Goal: Task Accomplishment & Management: Manage account settings

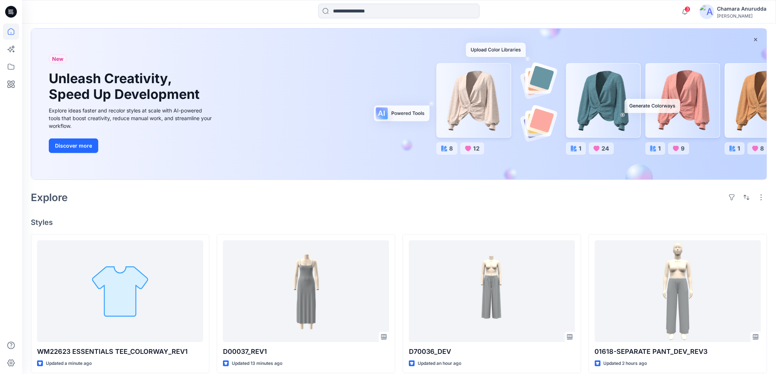
scroll to position [163, 0]
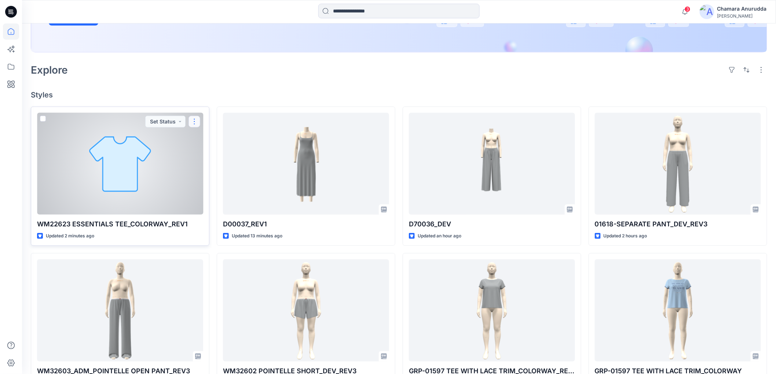
click at [195, 122] on button "button" at bounding box center [194, 122] width 12 height 12
click at [197, 136] on icon "button" at bounding box center [197, 139] width 6 height 6
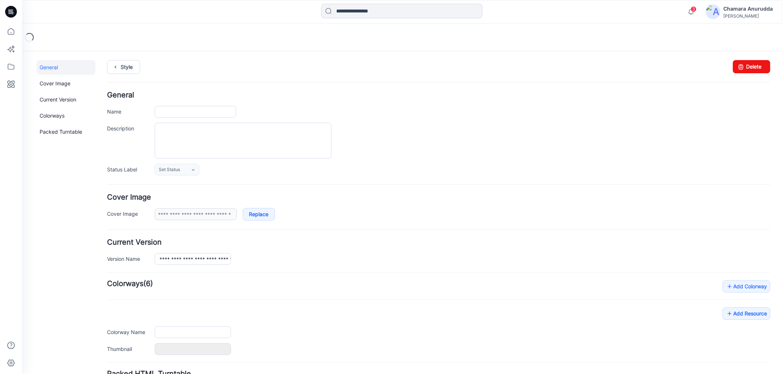
type input "**********"
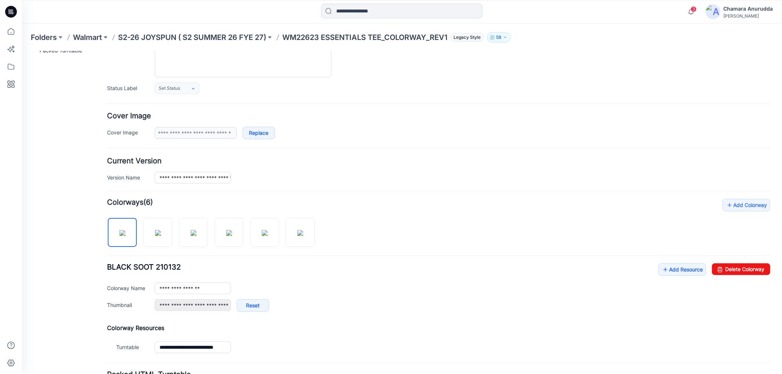
scroll to position [148, 0]
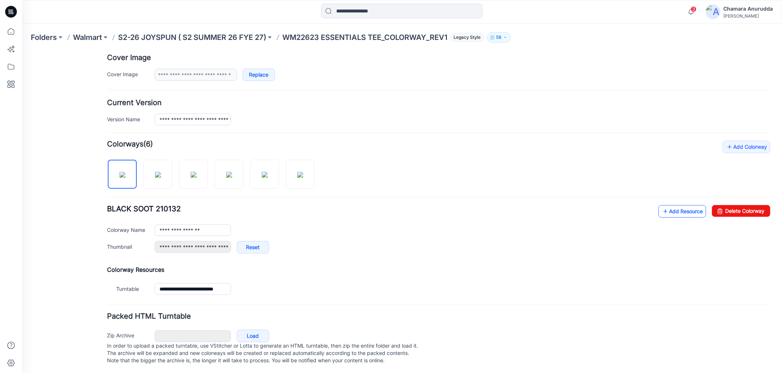
click at [661, 205] on icon at bounding box center [664, 211] width 7 height 12
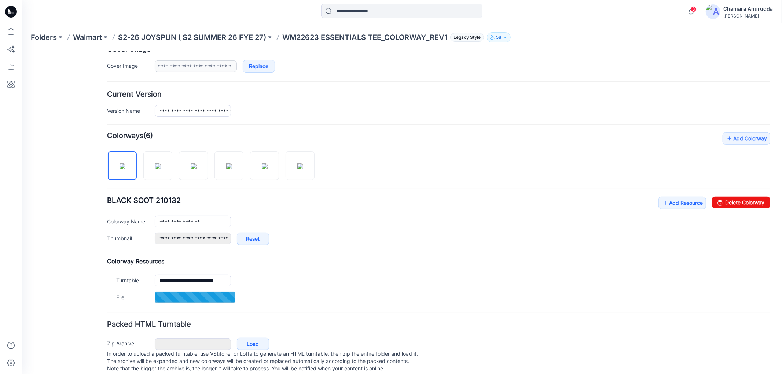
click at [650, 199] on div "**********" at bounding box center [438, 224] width 663 height 56
click at [661, 201] on icon at bounding box center [664, 203] width 7 height 12
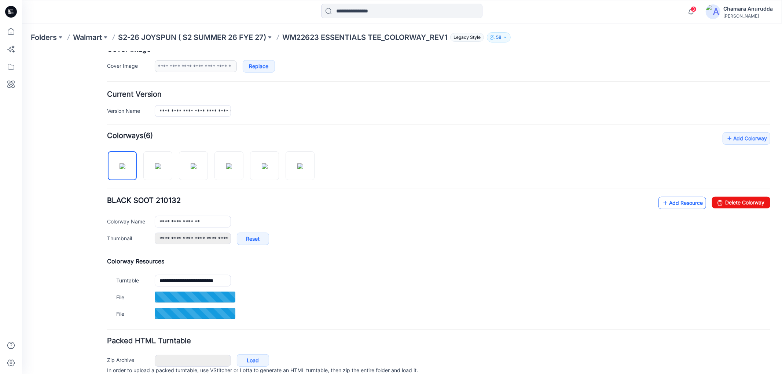
click at [661, 198] on icon at bounding box center [664, 203] width 7 height 12
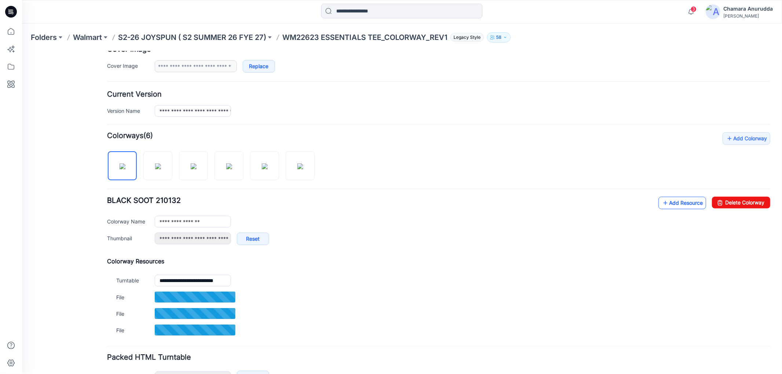
click at [668, 206] on link "Add Resource" at bounding box center [682, 202] width 48 height 12
click at [673, 205] on link "Add Resource" at bounding box center [682, 202] width 48 height 12
click at [678, 208] on link "Add Resource" at bounding box center [682, 202] width 48 height 12
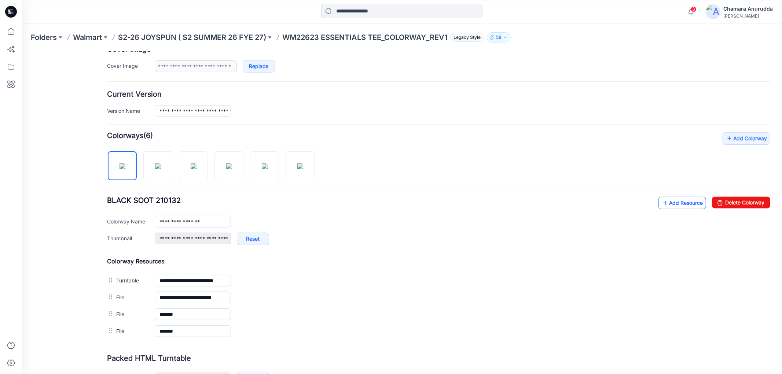
click at [675, 203] on link "Add Resource" at bounding box center [682, 202] width 48 height 12
click at [661, 207] on icon at bounding box center [664, 203] width 7 height 12
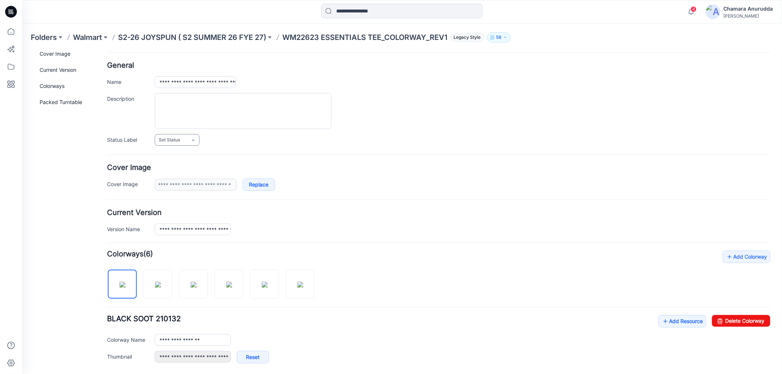
scroll to position [0, 0]
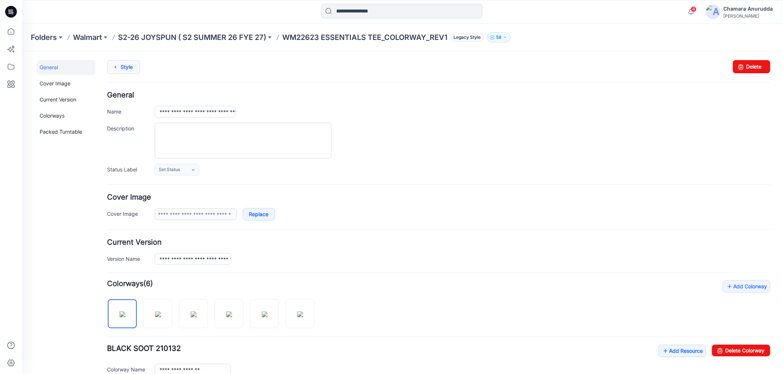
click at [122, 66] on link "Style" at bounding box center [123, 67] width 33 height 14
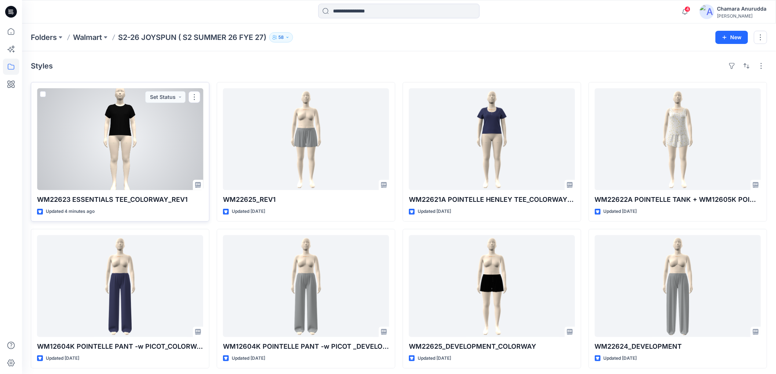
click at [122, 156] on div at bounding box center [120, 139] width 166 height 102
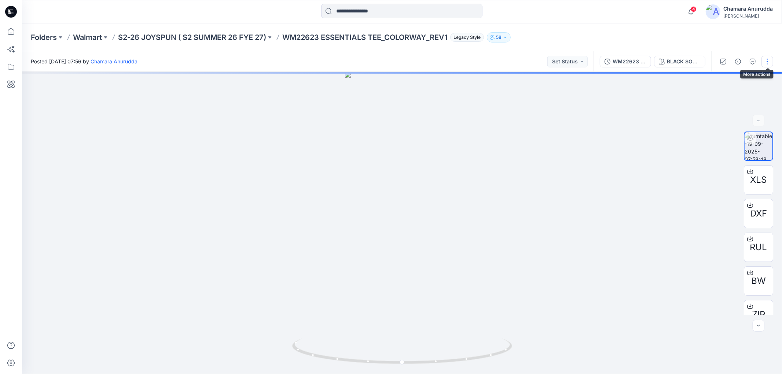
click at [771, 59] on button "button" at bounding box center [767, 62] width 12 height 12
click at [728, 82] on button "Edit" at bounding box center [736, 78] width 67 height 14
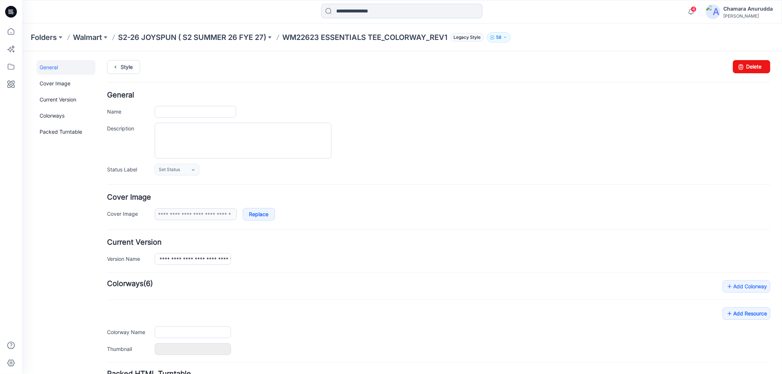
type input "**********"
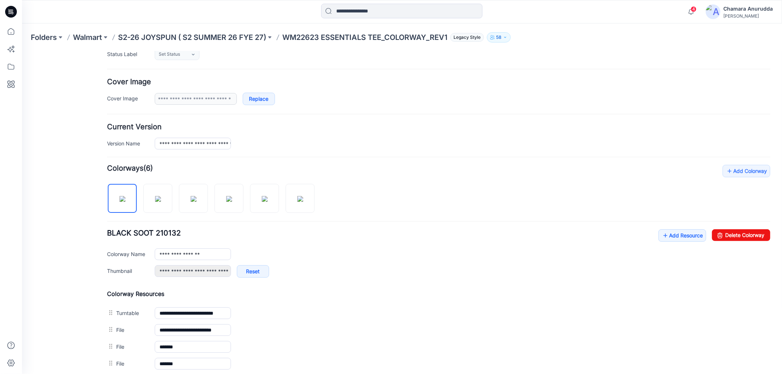
scroll to position [233, 0]
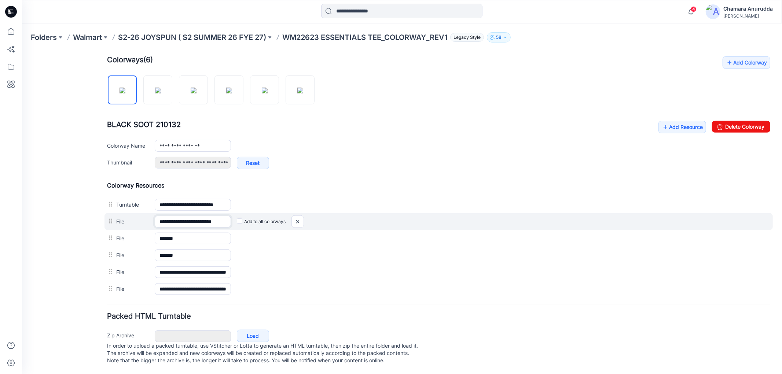
click at [203, 216] on input "**********" at bounding box center [192, 222] width 76 height 12
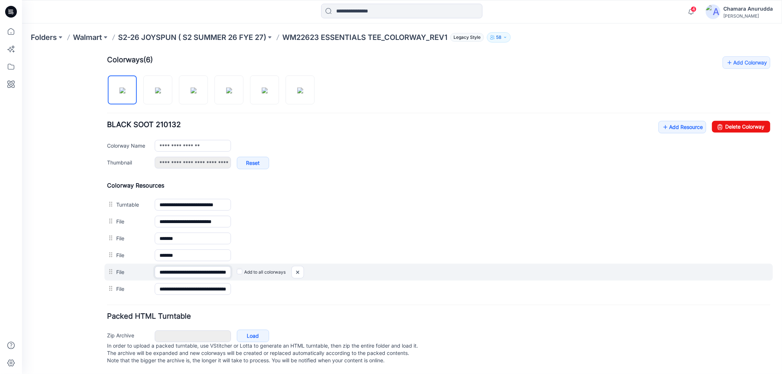
click at [209, 266] on input "**********" at bounding box center [192, 272] width 76 height 12
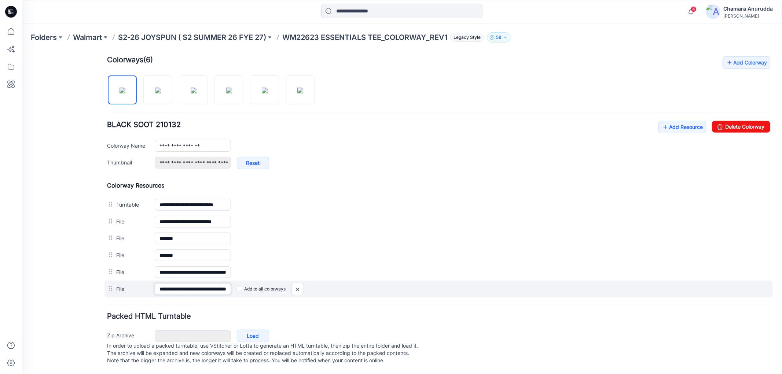
scroll to position [0, 0]
click at [200, 283] on input "**********" at bounding box center [192, 289] width 76 height 12
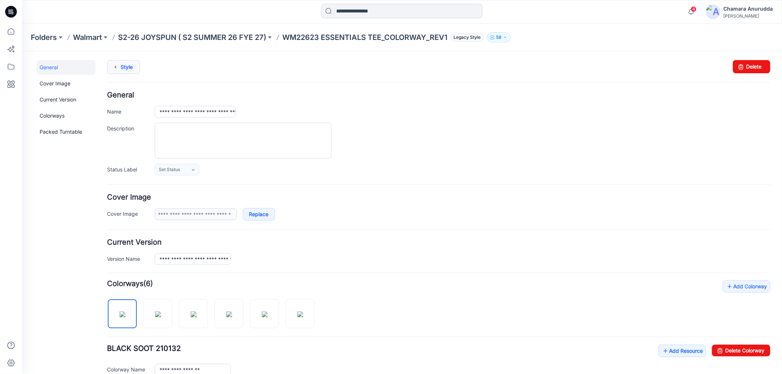
click at [119, 68] on icon at bounding box center [115, 66] width 10 height 13
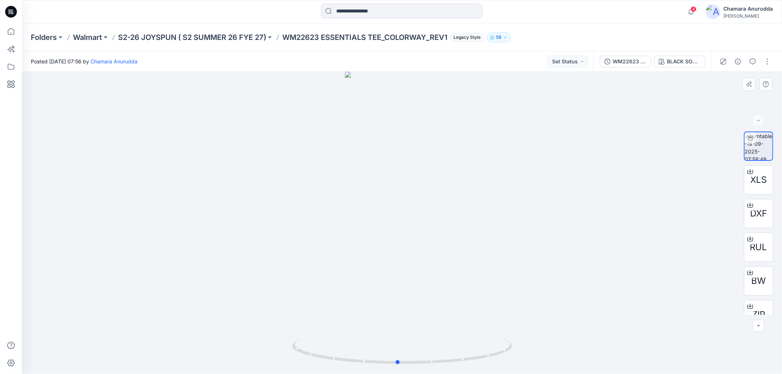
drag, startPoint x: 480, startPoint y: 359, endPoint x: 521, endPoint y: 356, distance: 40.8
click at [520, 356] on div at bounding box center [402, 223] width 760 height 302
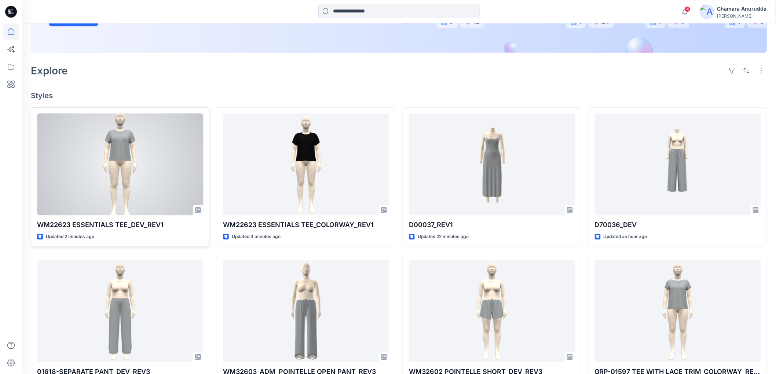
scroll to position [163, 0]
click at [200, 121] on div at bounding box center [120, 164] width 166 height 102
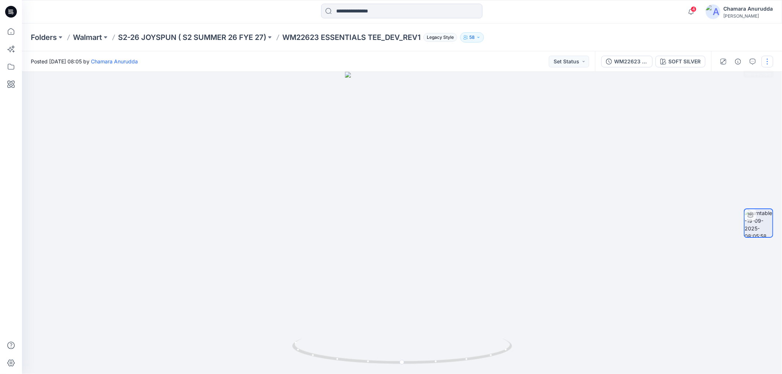
click at [768, 56] on button "button" at bounding box center [767, 62] width 12 height 12
click at [730, 77] on button "Edit" at bounding box center [736, 78] width 67 height 14
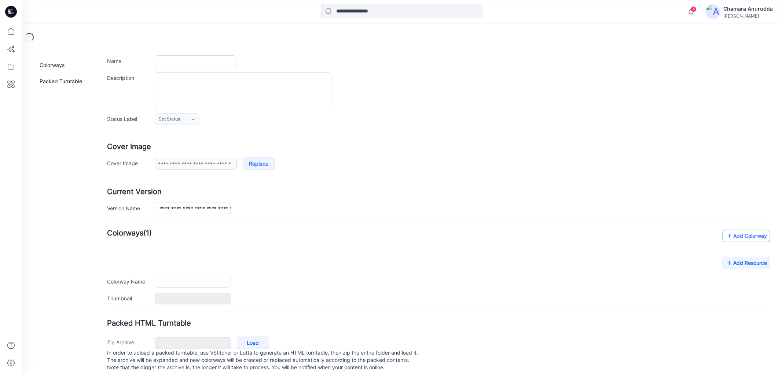
scroll to position [65, 0]
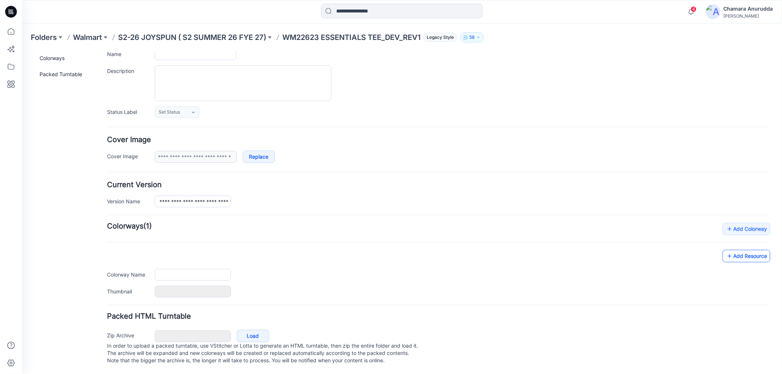
click at [745, 250] on link "Add Resource" at bounding box center [746, 256] width 48 height 12
type input "**********"
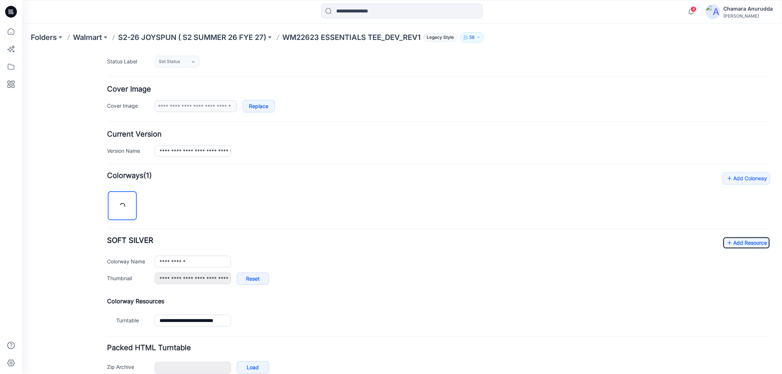
scroll to position [148, 0]
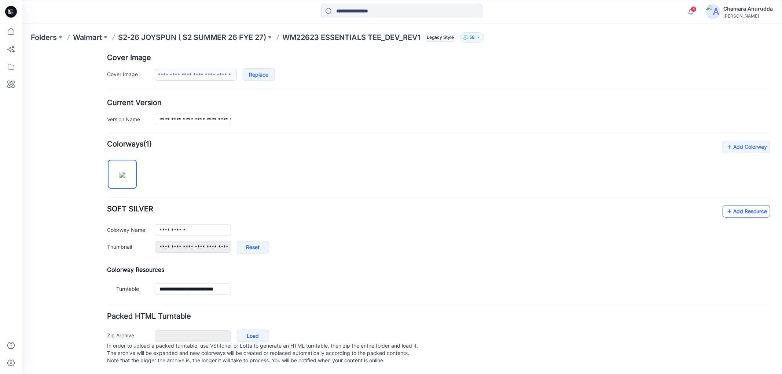
click at [731, 205] on link "Add Resource" at bounding box center [746, 211] width 48 height 12
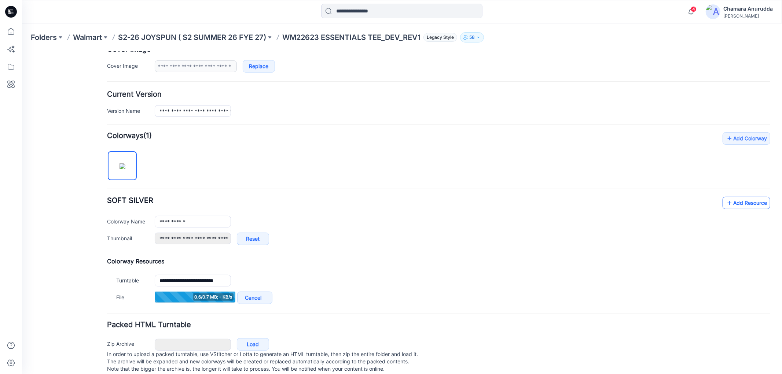
click at [734, 204] on link "Add Resource" at bounding box center [746, 202] width 48 height 12
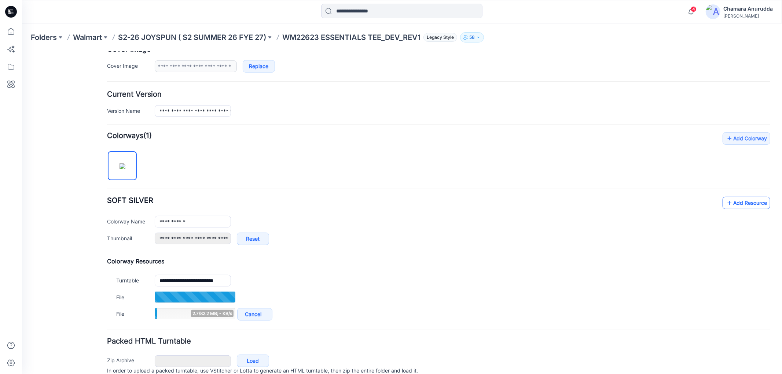
click at [728, 202] on link "Add Resource" at bounding box center [746, 202] width 48 height 12
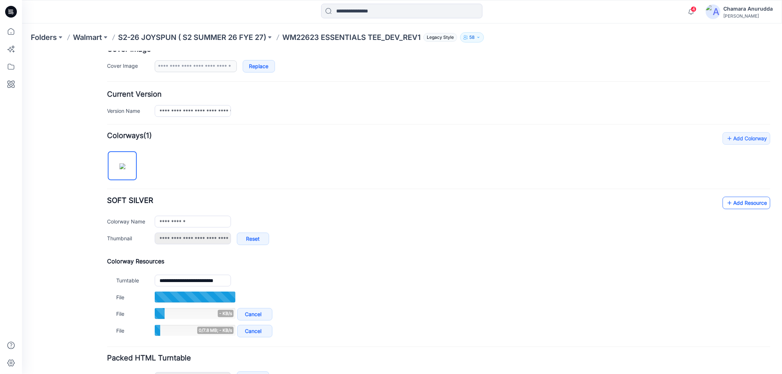
click at [753, 202] on link "Add Resource" at bounding box center [746, 202] width 48 height 12
click at [725, 199] on icon at bounding box center [728, 203] width 7 height 12
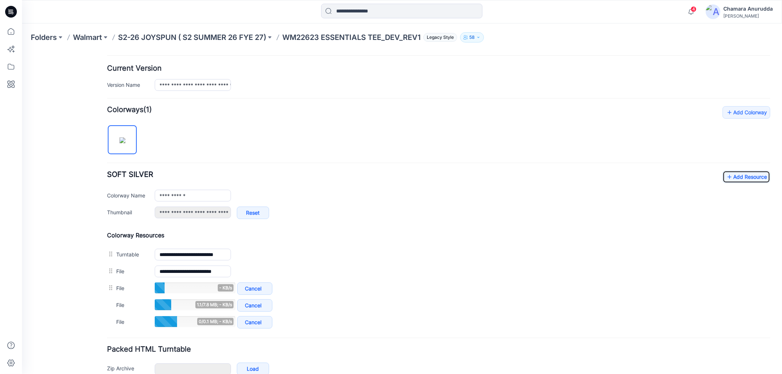
scroll to position [189, 0]
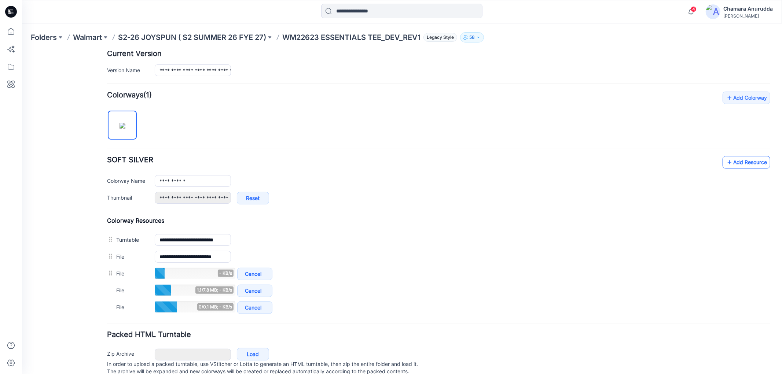
click at [734, 162] on link "Add Resource" at bounding box center [746, 162] width 48 height 12
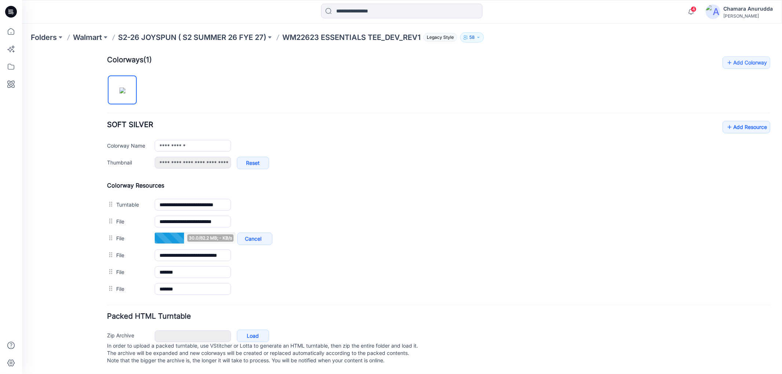
scroll to position [232, 0]
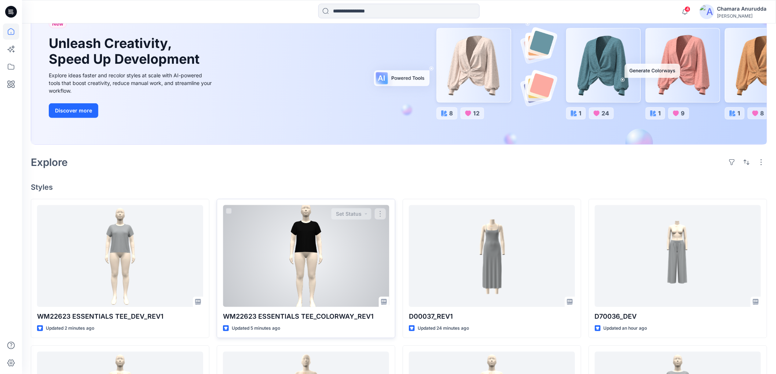
scroll to position [81, 0]
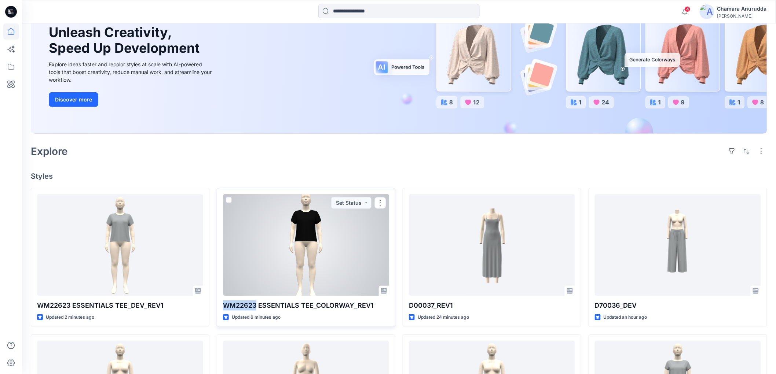
drag, startPoint x: 216, startPoint y: 305, endPoint x: 255, endPoint y: 305, distance: 38.9
copy p "WM22623"
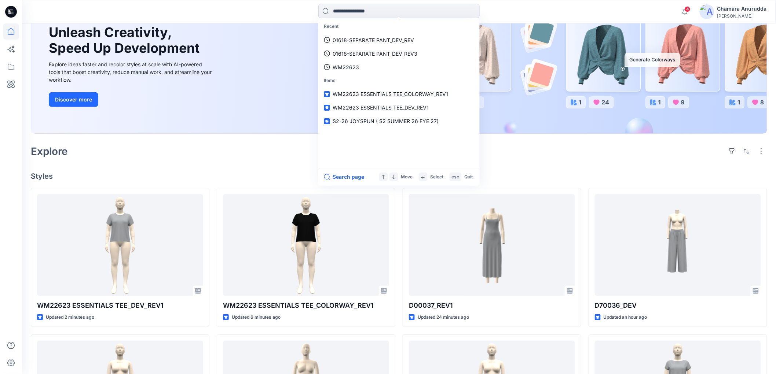
paste input "*******"
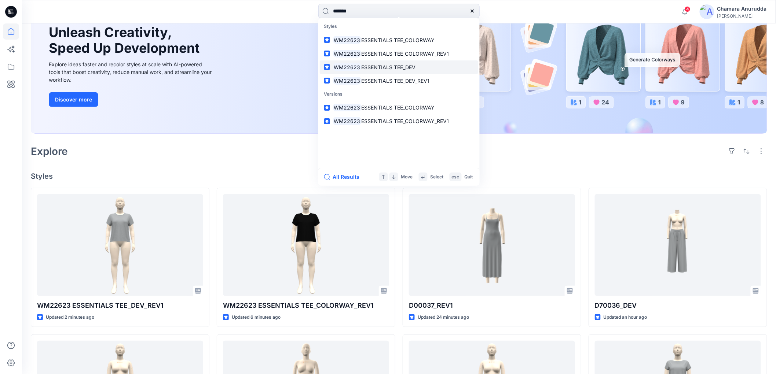
type input "*******"
click at [394, 40] on span "ESSENTIALS TEE_COLORWAY" at bounding box center [397, 40] width 73 height 6
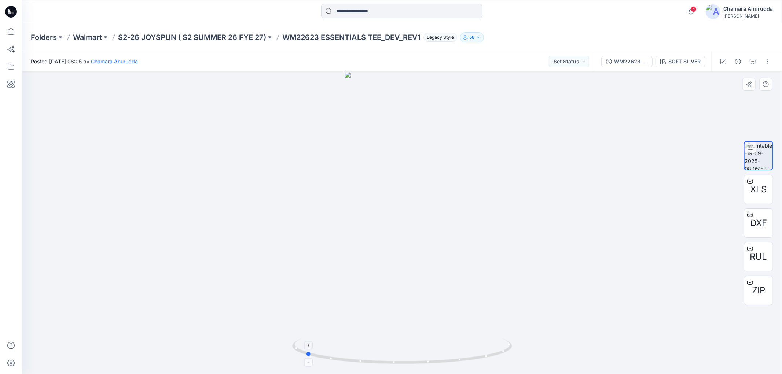
drag, startPoint x: 493, startPoint y: 354, endPoint x: 397, endPoint y: 343, distance: 97.3
click at [397, 343] on icon at bounding box center [403, 352] width 222 height 27
drag, startPoint x: 480, startPoint y: 358, endPoint x: 372, endPoint y: 353, distance: 107.9
click at [372, 353] on icon at bounding box center [403, 352] width 222 height 27
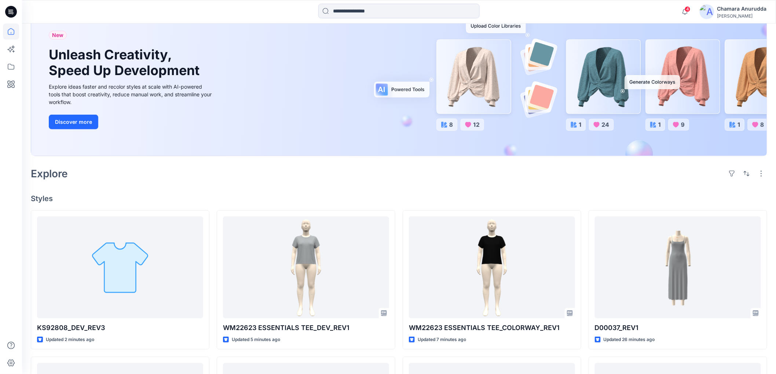
scroll to position [122, 0]
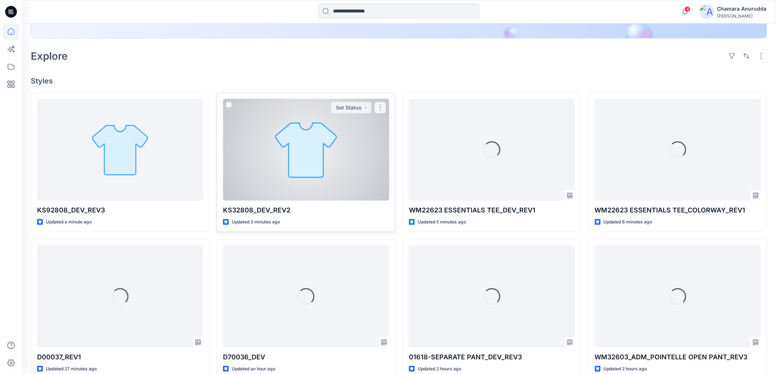
scroll to position [245, 0]
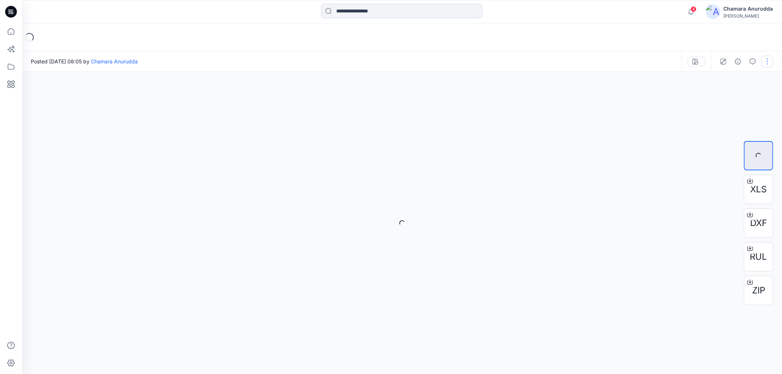
click at [769, 63] on button "button" at bounding box center [767, 62] width 12 height 12
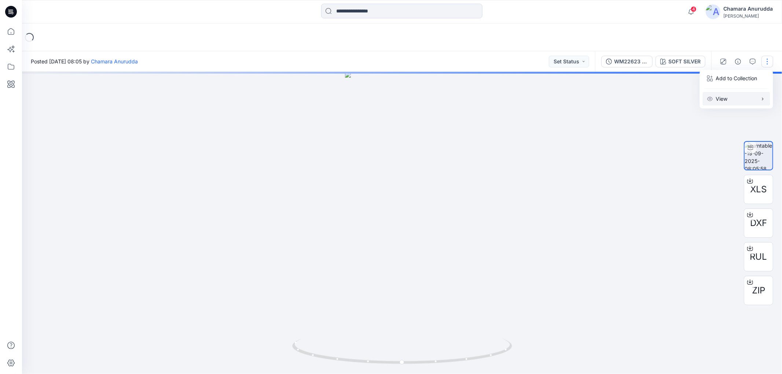
click at [724, 103] on button "View" at bounding box center [736, 99] width 67 height 14
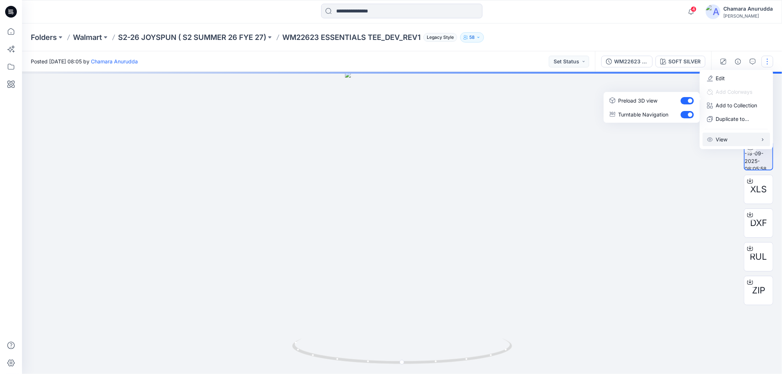
click at [533, 33] on div "Folders Walmart S2-26 JOYSPUN ( S2 SUMMER 26 FYE 27) WM22623 ESSENTIALS TEE_DEV…" at bounding box center [373, 37] width 685 height 10
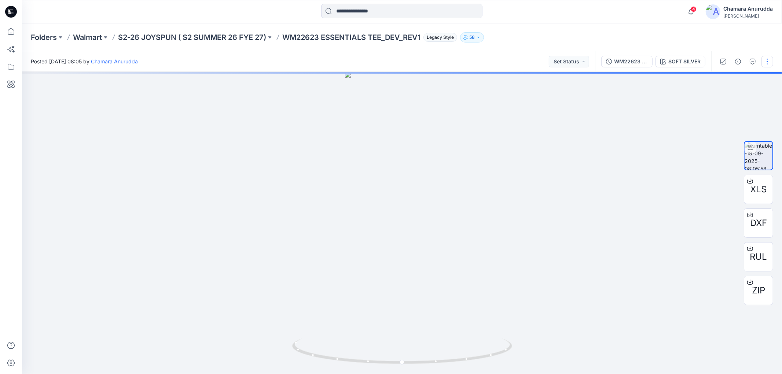
click at [769, 60] on button "button" at bounding box center [767, 62] width 12 height 12
click at [743, 75] on button "Edit" at bounding box center [736, 78] width 67 height 14
click at [765, 58] on button "button" at bounding box center [767, 62] width 12 height 12
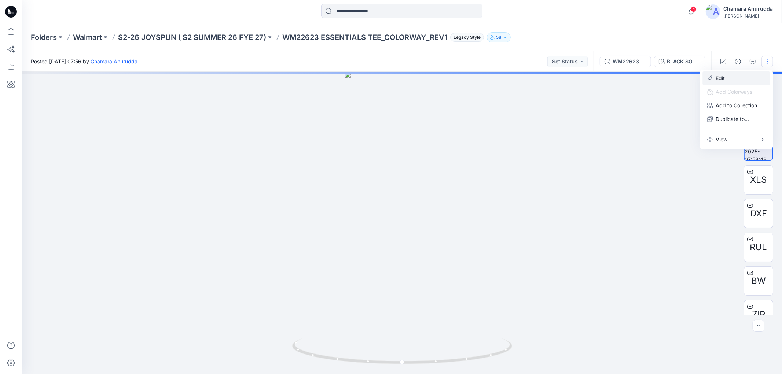
click at [731, 81] on button "Edit" at bounding box center [736, 78] width 67 height 14
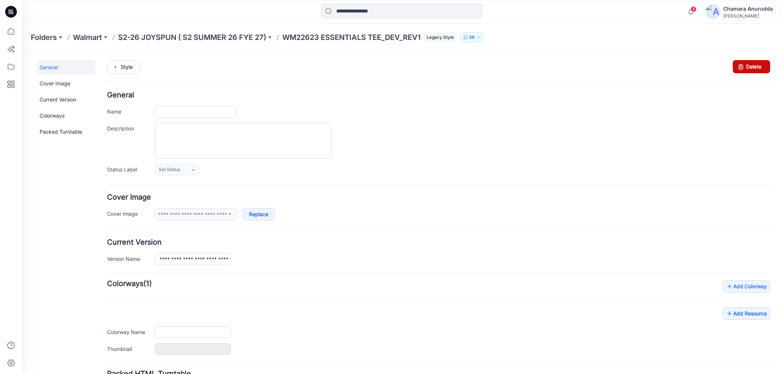
click at [736, 69] on icon at bounding box center [740, 66] width 10 height 13
type input "**********"
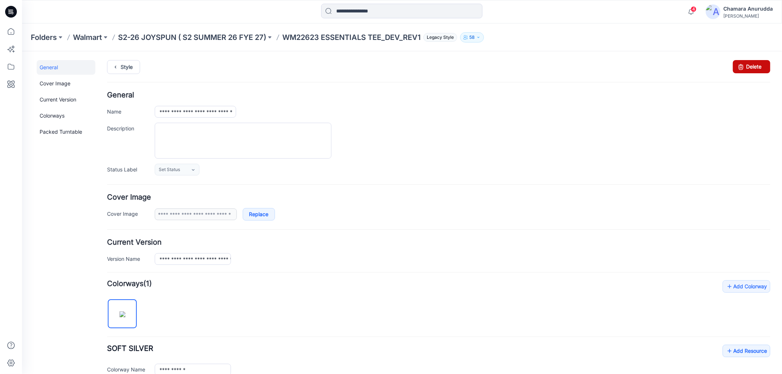
drag, startPoint x: 741, startPoint y: 65, endPoint x: 452, endPoint y: 83, distance: 289.4
click at [741, 65] on link "Delete" at bounding box center [750, 66] width 37 height 13
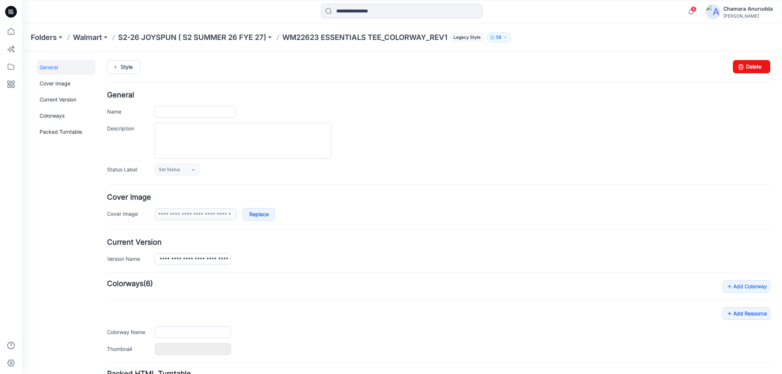
type input "**********"
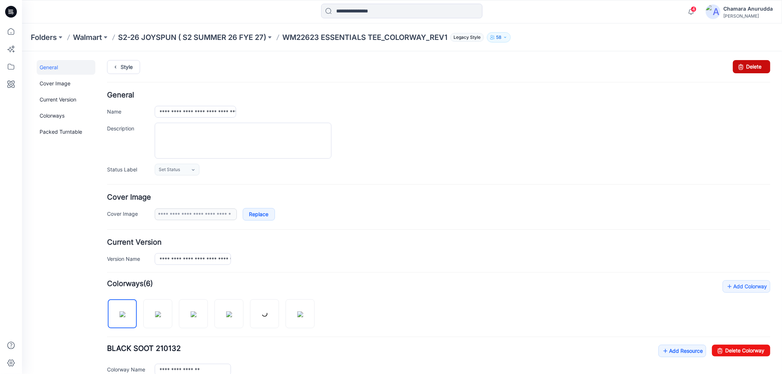
drag, startPoint x: 748, startPoint y: 67, endPoint x: 467, endPoint y: 81, distance: 281.8
click at [748, 67] on link "Delete" at bounding box center [750, 66] width 37 height 13
click at [430, 38] on p "WM22623 ESSENTIALS TEE_COLORWAY_REV1" at bounding box center [364, 37] width 165 height 10
click at [728, 56] on div "**********" at bounding box center [397, 324] width 751 height 547
drag, startPoint x: 743, startPoint y: 64, endPoint x: 437, endPoint y: 89, distance: 306.7
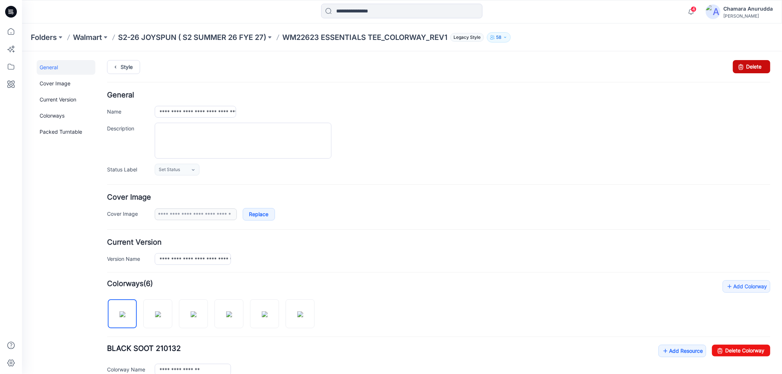
click at [743, 64] on link "Delete" at bounding box center [750, 66] width 37 height 13
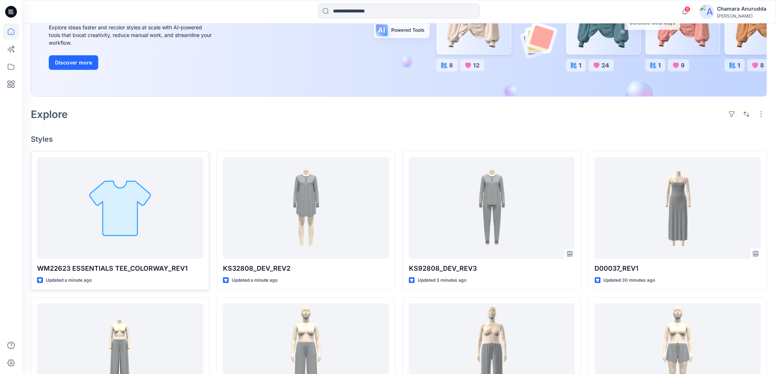
scroll to position [203, 0]
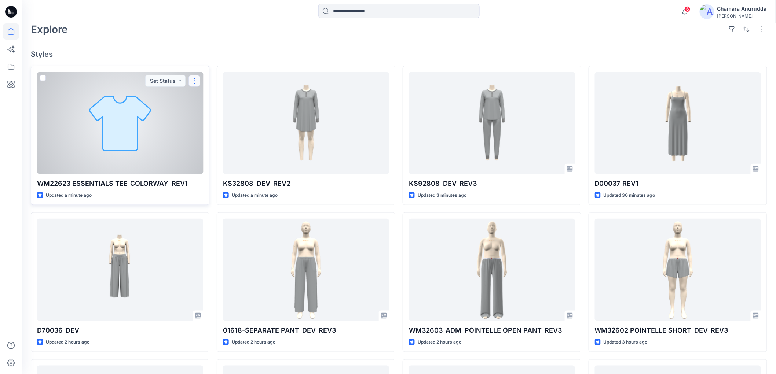
click at [194, 82] on button "button" at bounding box center [194, 81] width 12 height 12
click at [202, 99] on button "Edit" at bounding box center [229, 98] width 79 height 14
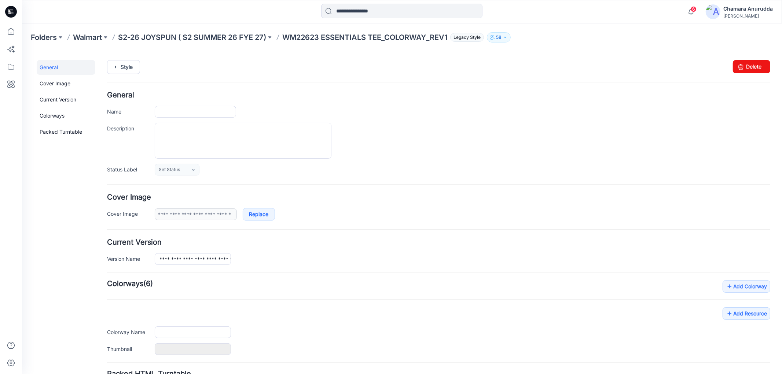
type input "**********"
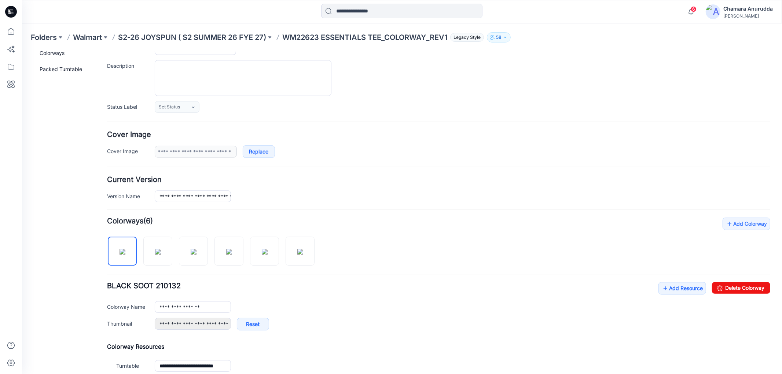
scroll to position [148, 0]
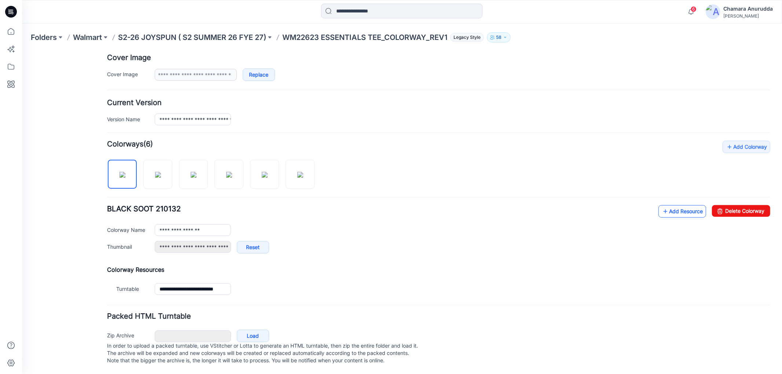
click at [668, 205] on link "Add Resource" at bounding box center [682, 211] width 48 height 12
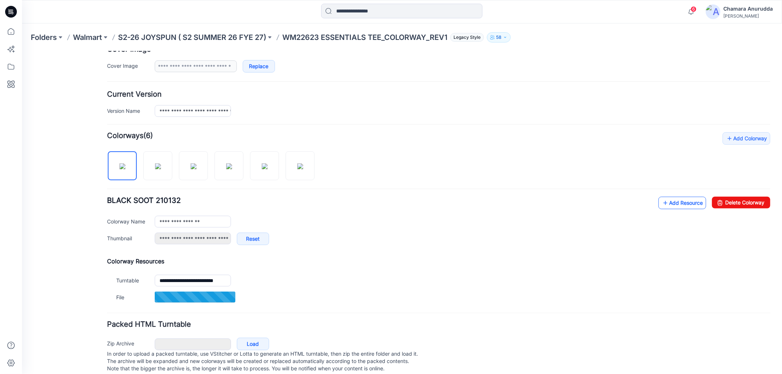
click at [686, 205] on link "Add Resource" at bounding box center [682, 202] width 48 height 12
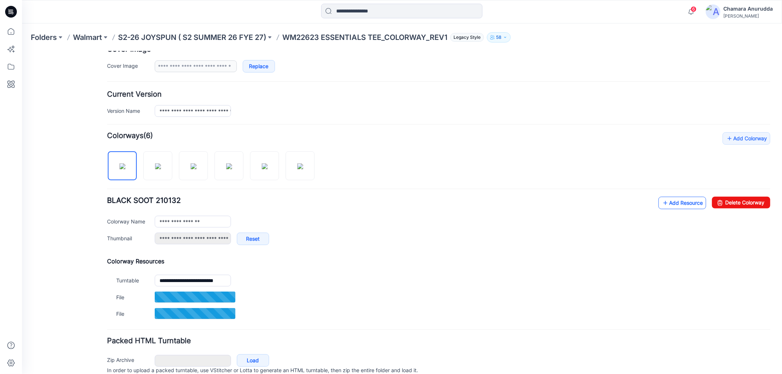
click at [669, 204] on link "Add Resource" at bounding box center [682, 202] width 48 height 12
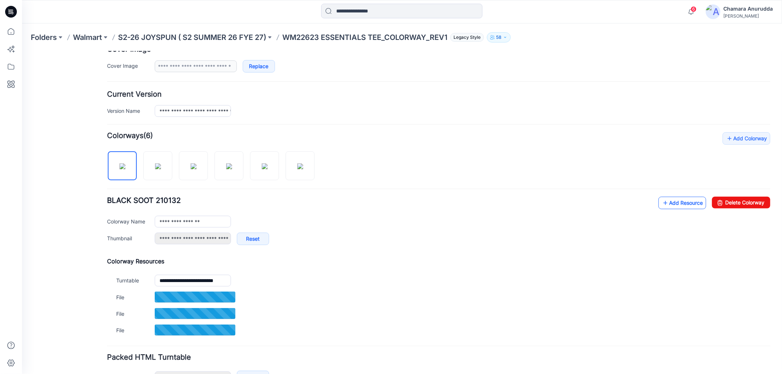
click at [681, 198] on link "Add Resource" at bounding box center [682, 202] width 48 height 12
click at [688, 203] on link "Add Resource" at bounding box center [682, 202] width 48 height 12
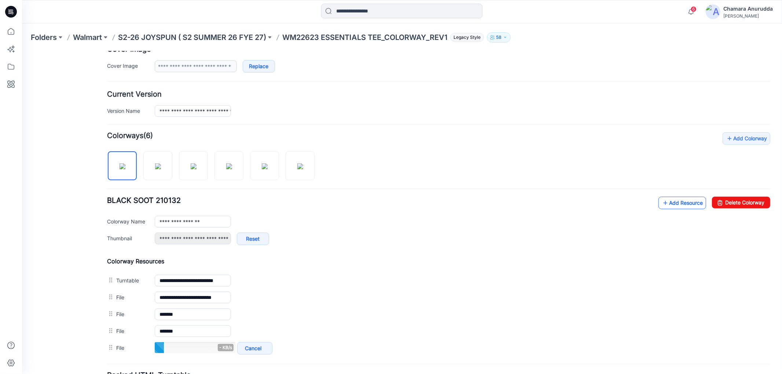
click at [666, 199] on link "Add Resource" at bounding box center [682, 202] width 48 height 12
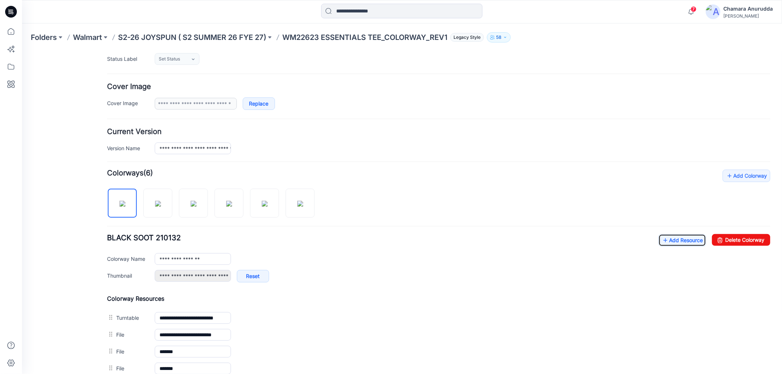
scroll to position [0, 0]
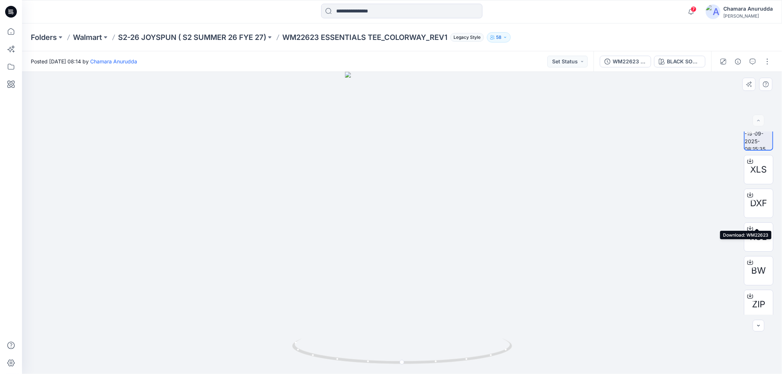
scroll to position [15, 0]
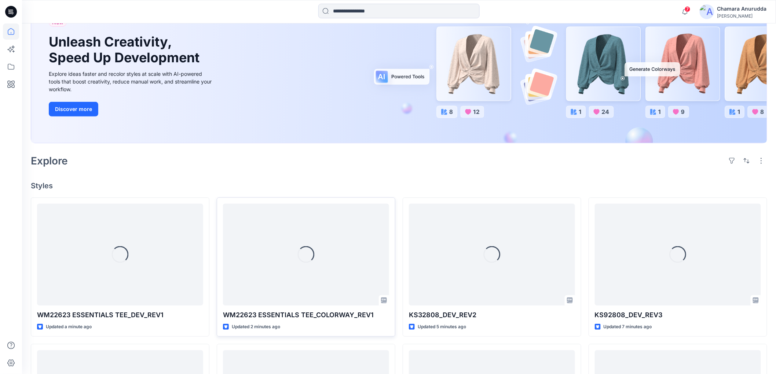
scroll to position [163, 0]
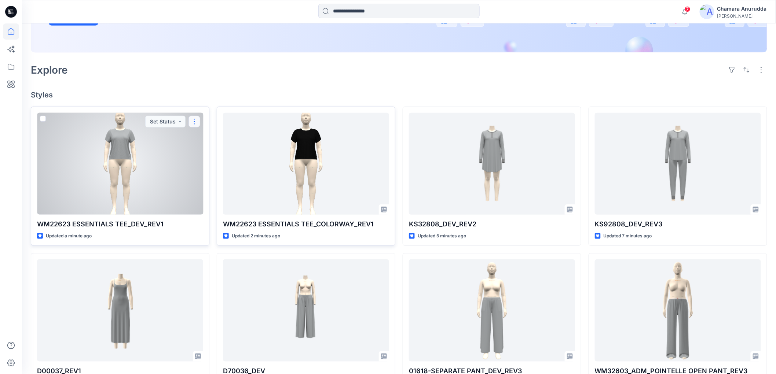
click at [200, 123] on button "button" at bounding box center [194, 122] width 12 height 12
click at [207, 135] on p "Edit" at bounding box center [207, 139] width 9 height 8
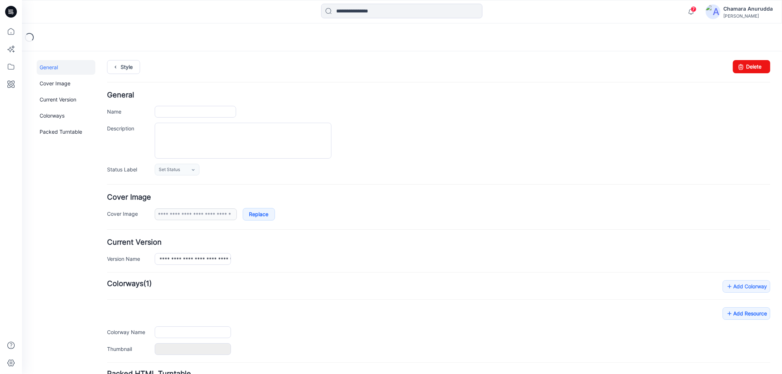
type input "**********"
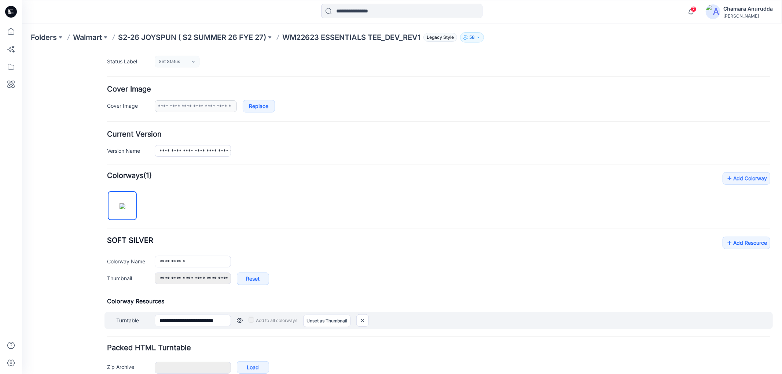
scroll to position [148, 0]
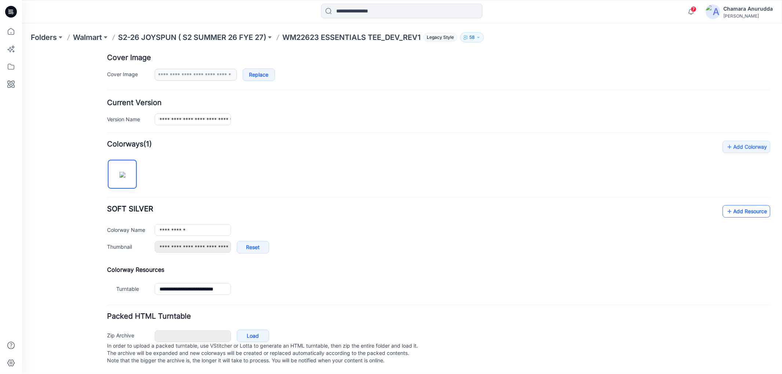
click at [737, 209] on link "Add Resource" at bounding box center [746, 211] width 48 height 12
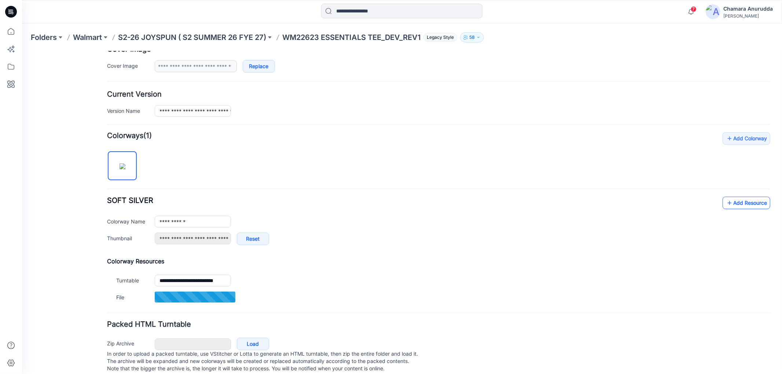
click at [729, 203] on link "Add Resource" at bounding box center [746, 202] width 48 height 12
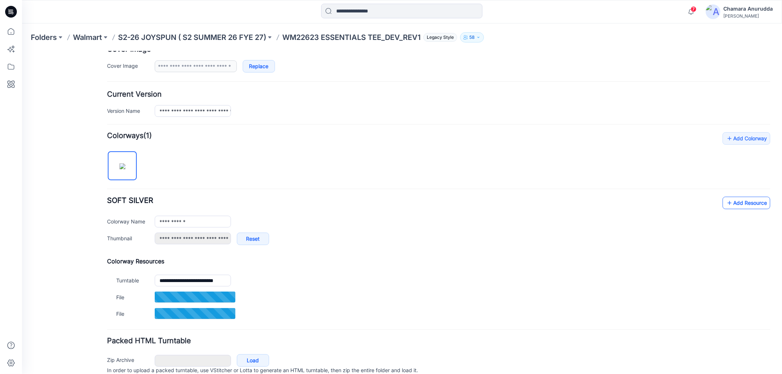
click at [729, 198] on link "Add Resource" at bounding box center [746, 202] width 48 height 12
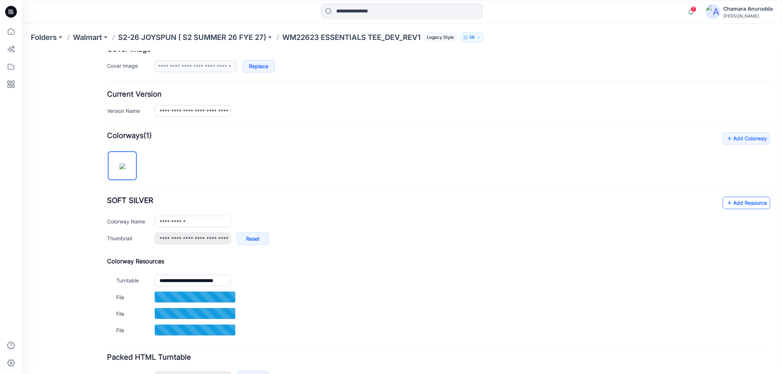
click at [732, 205] on link "Add Resource" at bounding box center [746, 202] width 48 height 12
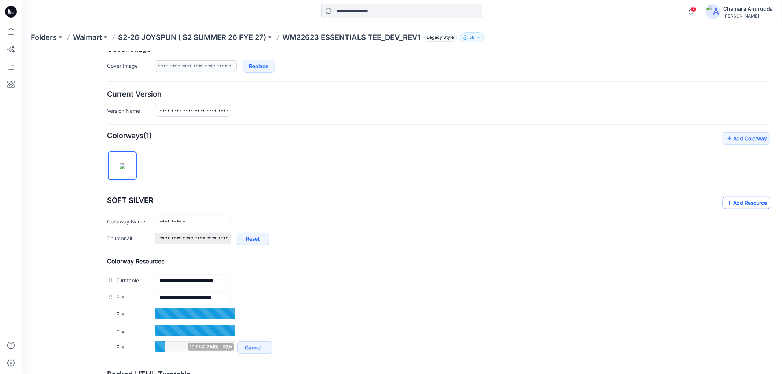
click at [734, 207] on link "Add Resource" at bounding box center [746, 202] width 48 height 12
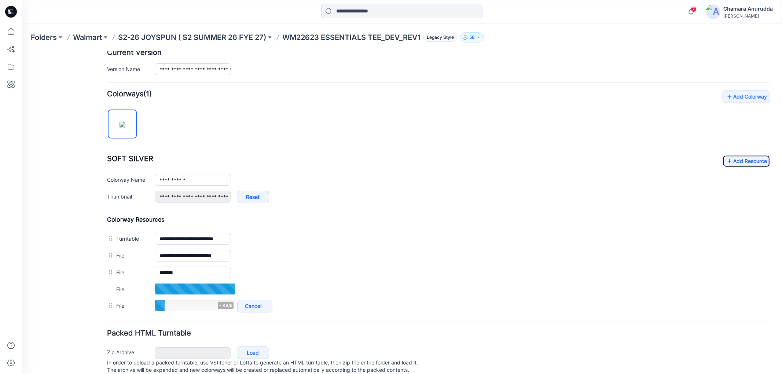
scroll to position [215, 0]
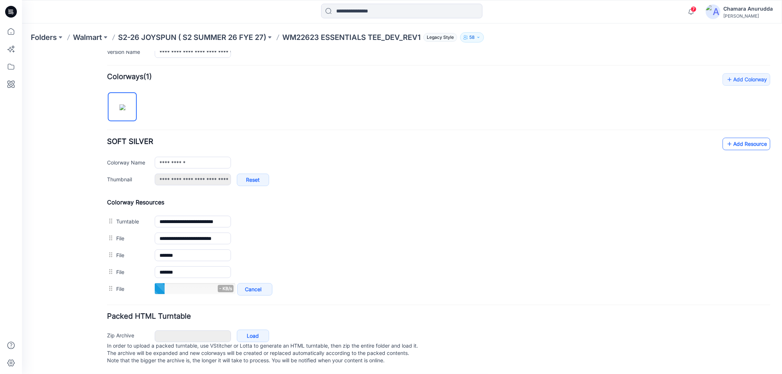
click at [737, 137] on link "Add Resource" at bounding box center [746, 143] width 48 height 12
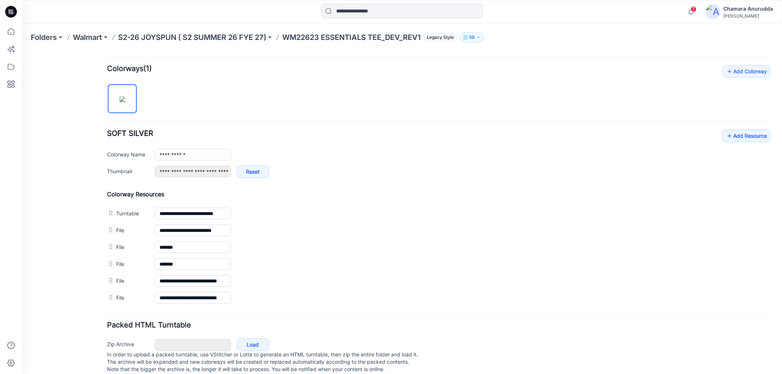
click at [499, 105] on div "**********" at bounding box center [438, 185] width 663 height 241
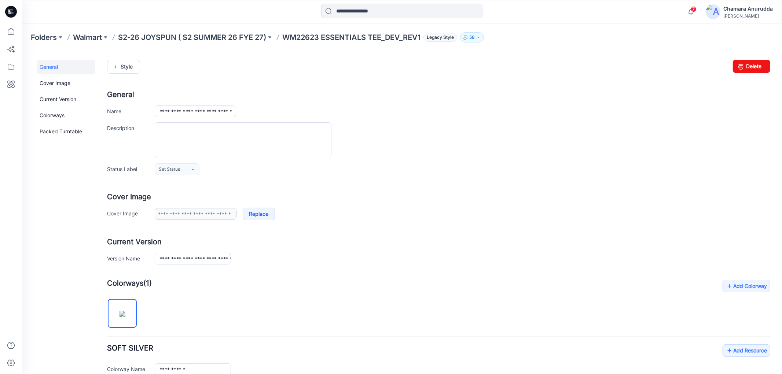
scroll to position [0, 0]
click at [129, 64] on link "Style" at bounding box center [123, 67] width 33 height 14
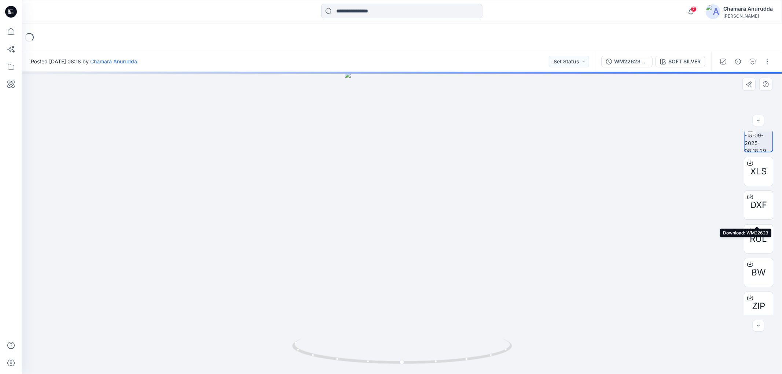
scroll to position [15, 0]
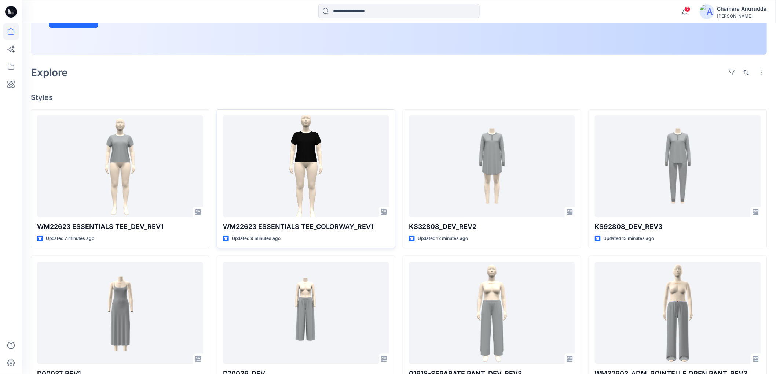
scroll to position [163, 0]
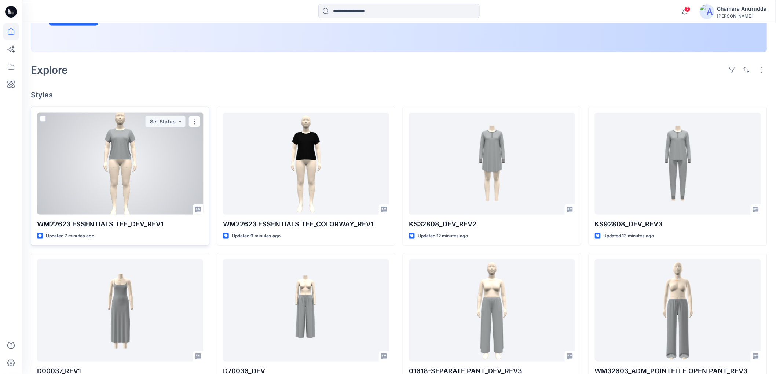
click at [133, 180] on div at bounding box center [120, 164] width 166 height 102
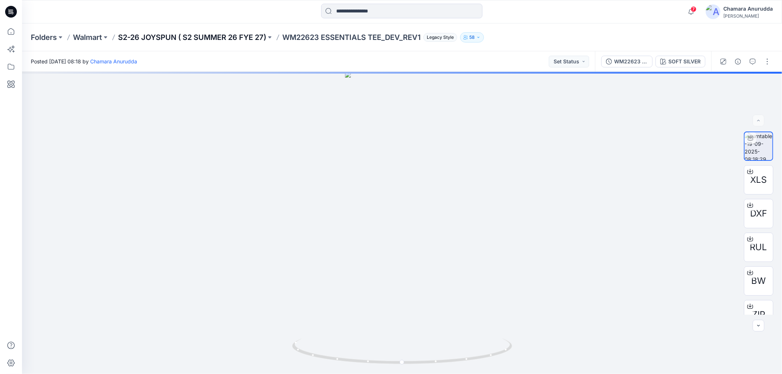
click at [213, 33] on p "S2-26 JOYSPUN ( S2 SUMMER 26 FYE 27)" at bounding box center [192, 37] width 148 height 10
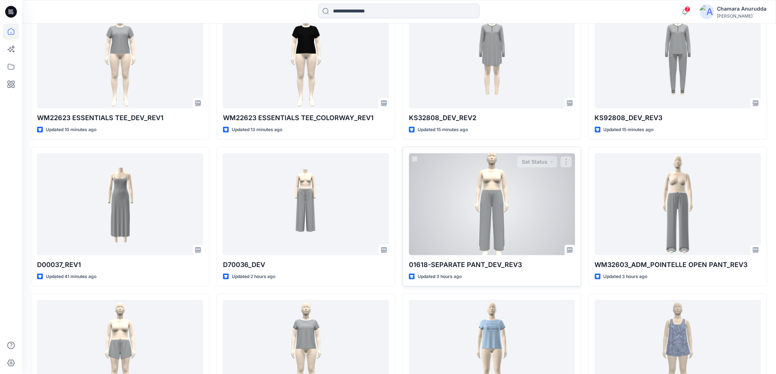
scroll to position [364, 0]
